Goal: Check status: Check status

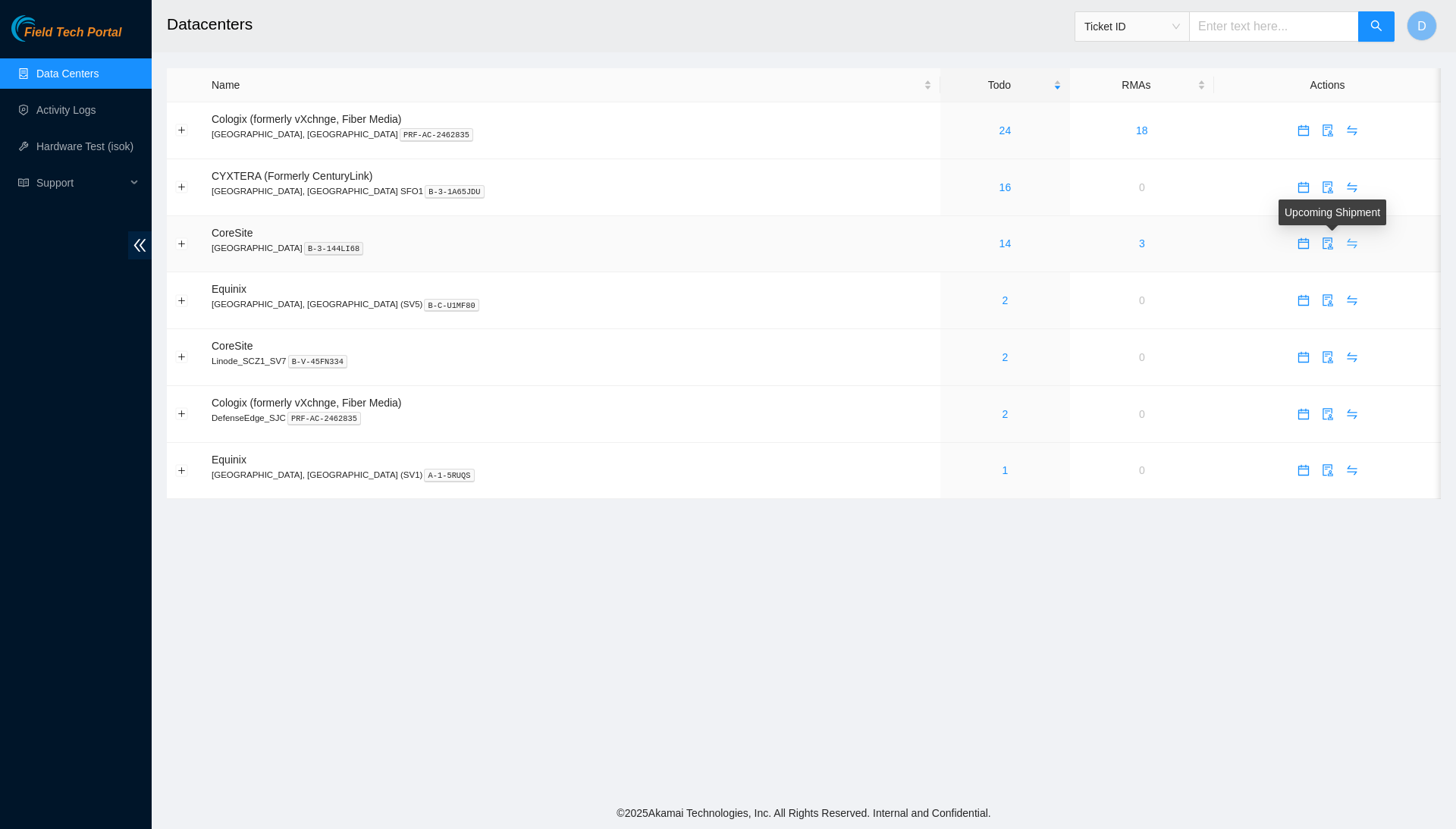
click at [1346, 241] on icon "swap" at bounding box center [1352, 243] width 12 height 12
click at [1346, 244] on icon "swap" at bounding box center [1352, 243] width 12 height 12
